Goal: Find specific page/section: Find specific page/section

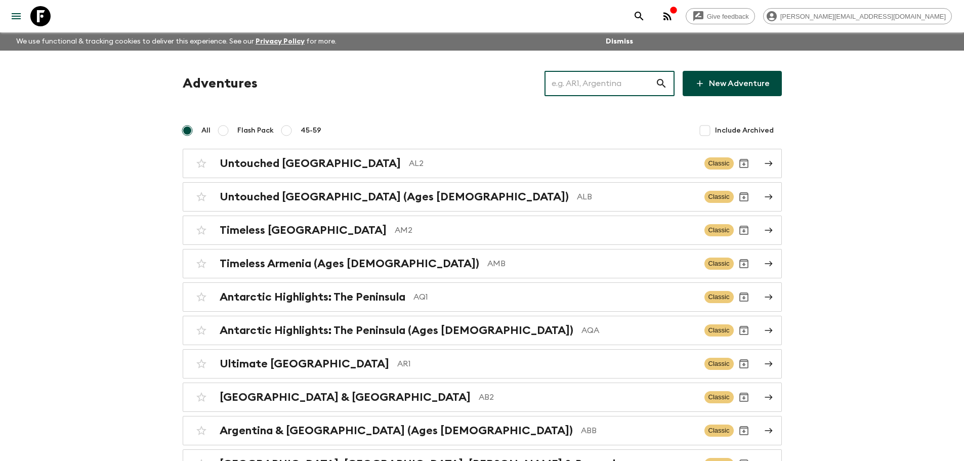
click at [621, 77] on input "text" at bounding box center [599, 83] width 111 height 28
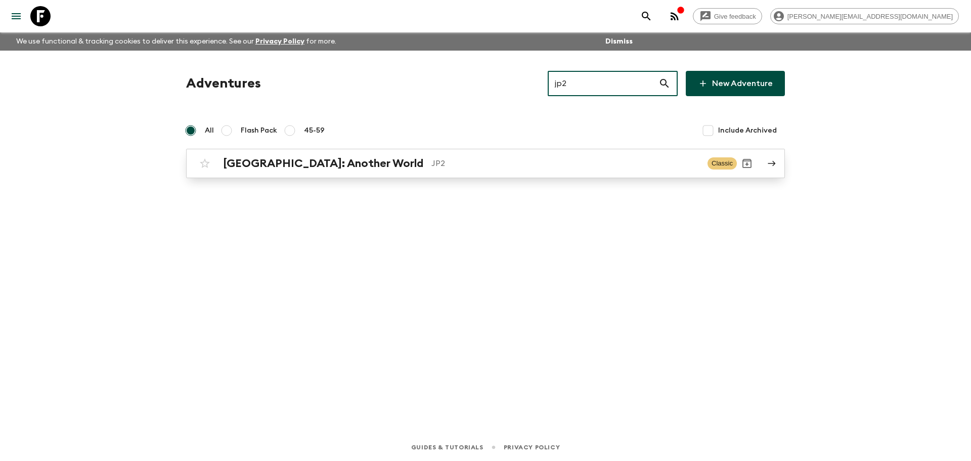
type input "jp2"
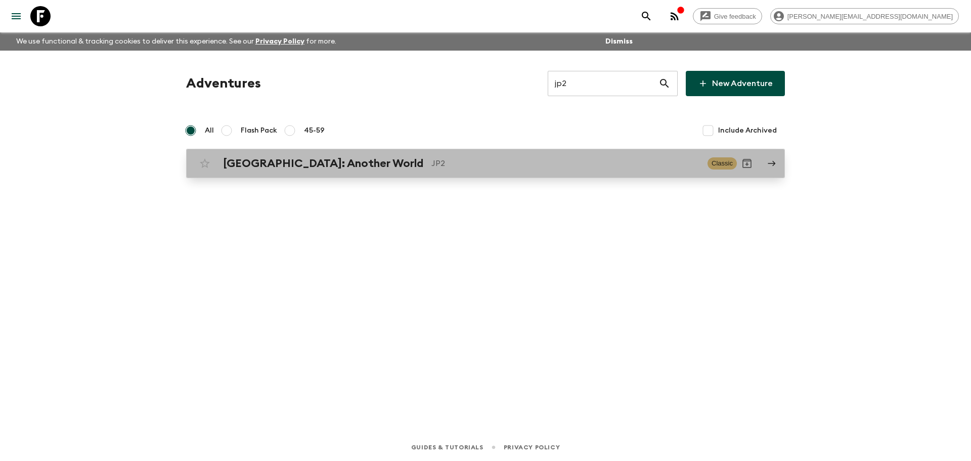
click at [527, 157] on div "Japan: Another World JP2" at bounding box center [461, 163] width 476 height 13
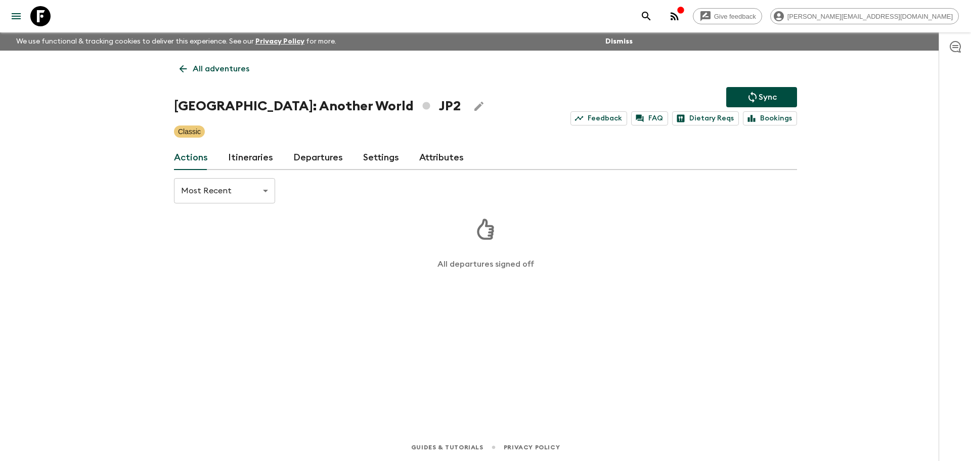
click at [311, 160] on link "Departures" at bounding box center [318, 158] width 50 height 24
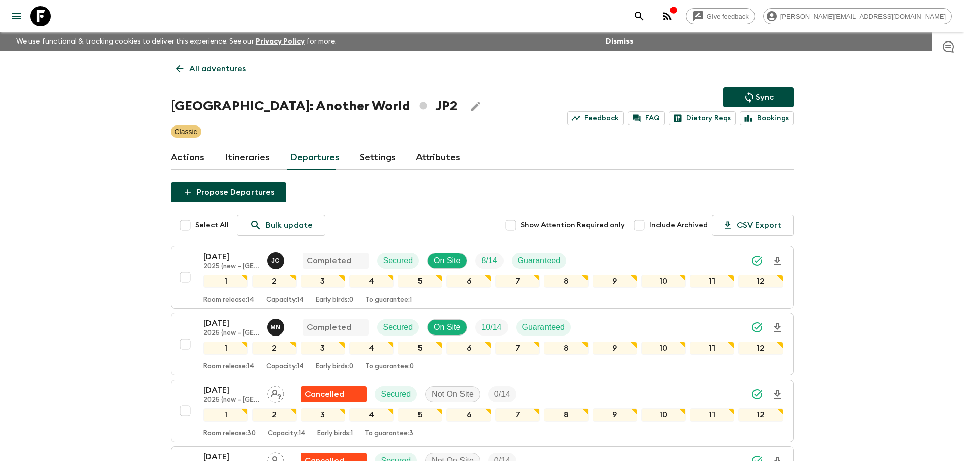
drag, startPoint x: 903, startPoint y: 215, endPoint x: 827, endPoint y: 264, distance: 90.5
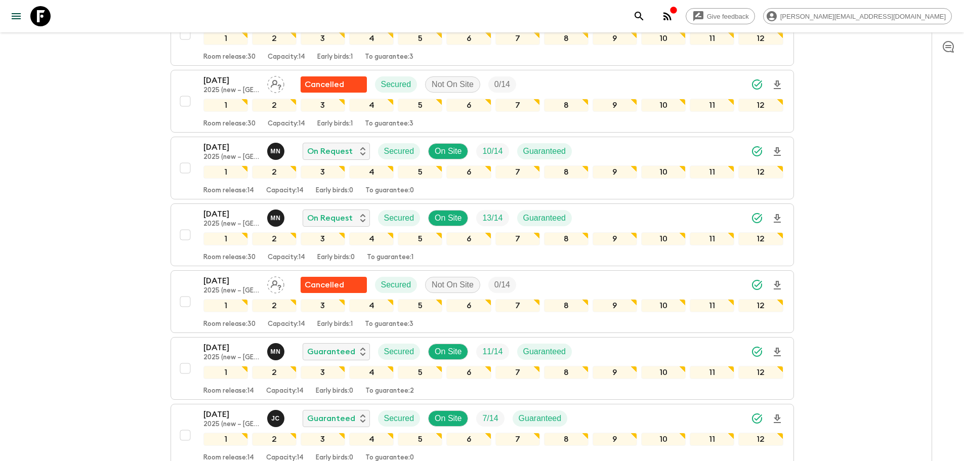
scroll to position [504, 0]
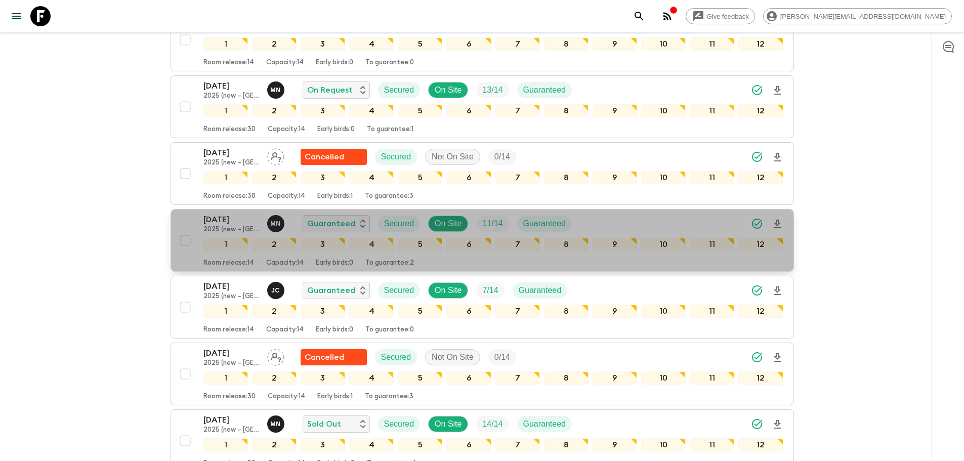
click at [670, 229] on div "18 Oct 2025 2025 (new – Nara) M N Guaranteed Secured On Site 11 / 14 Guaranteed" at bounding box center [493, 223] width 580 height 20
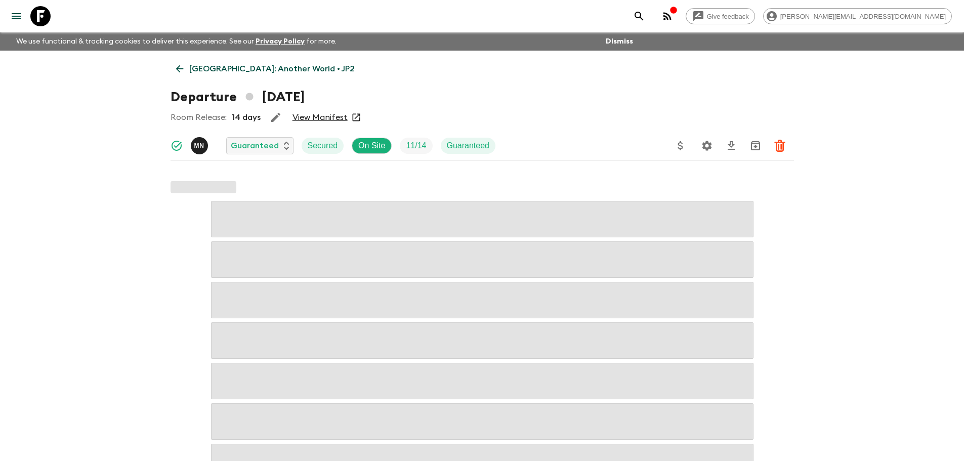
click at [704, 142] on icon "Settings" at bounding box center [707, 146] width 12 height 12
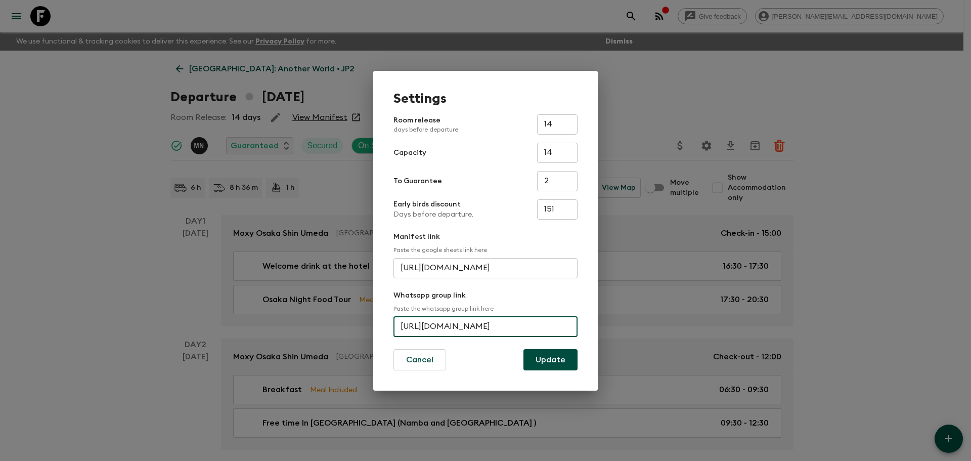
scroll to position [0, 55]
drag, startPoint x: 401, startPoint y: 325, endPoint x: 620, endPoint y: 316, distance: 218.7
click at [620, 316] on div "Settings Room release days before departure 14 ​ Capacity 14 ​ To Guarantee 2 ​…" at bounding box center [485, 230] width 971 height 461
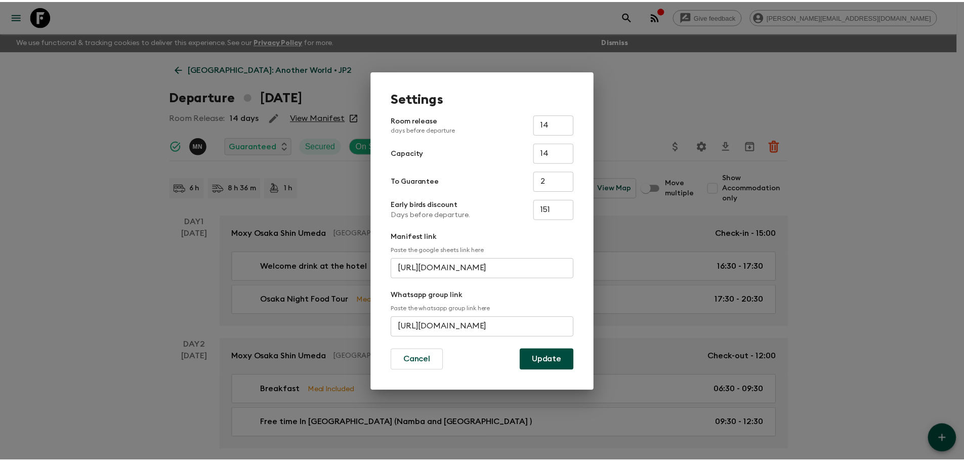
scroll to position [0, 0]
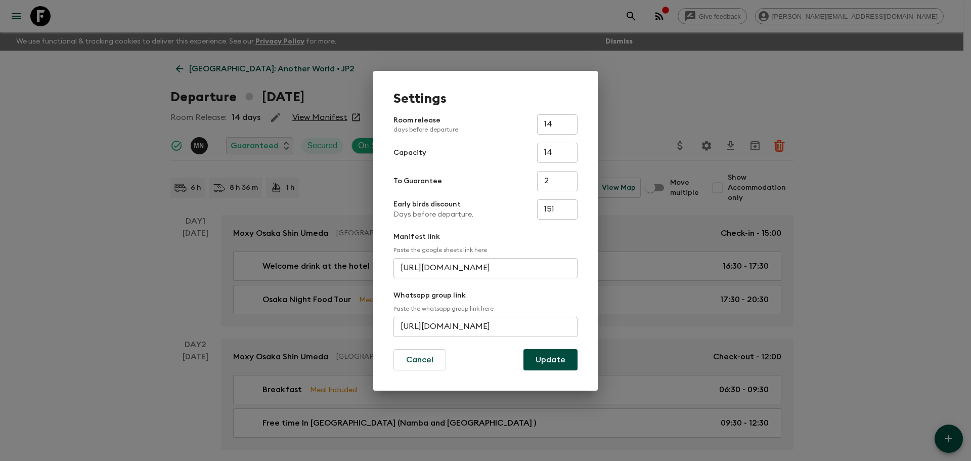
click at [634, 62] on div "Settings Room release days before departure 14 ​ Capacity 14 ​ To Guarantee 2 ​…" at bounding box center [485, 230] width 971 height 461
